Goal: Find contact information: Find contact information

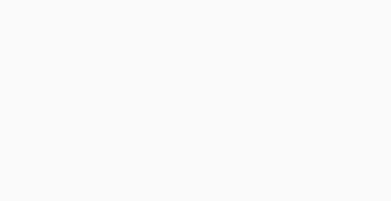
scroll to position [580, 0]
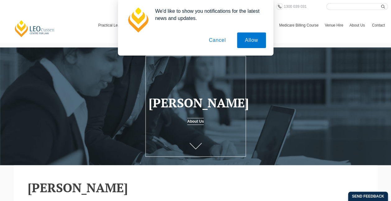
click at [216, 38] on button "Cancel" at bounding box center [217, 40] width 33 height 16
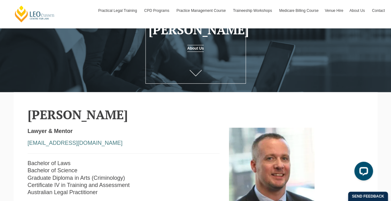
scroll to position [156, 0]
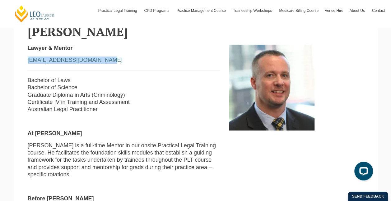
drag, startPoint x: 108, startPoint y: 62, endPoint x: 26, endPoint y: 57, distance: 82.0
drag, startPoint x: 26, startPoint y: 57, endPoint x: 45, endPoint y: 59, distance: 19.1
copy link "[EMAIL_ADDRESS][DOMAIN_NAME]"
